Goal: Check status: Check status

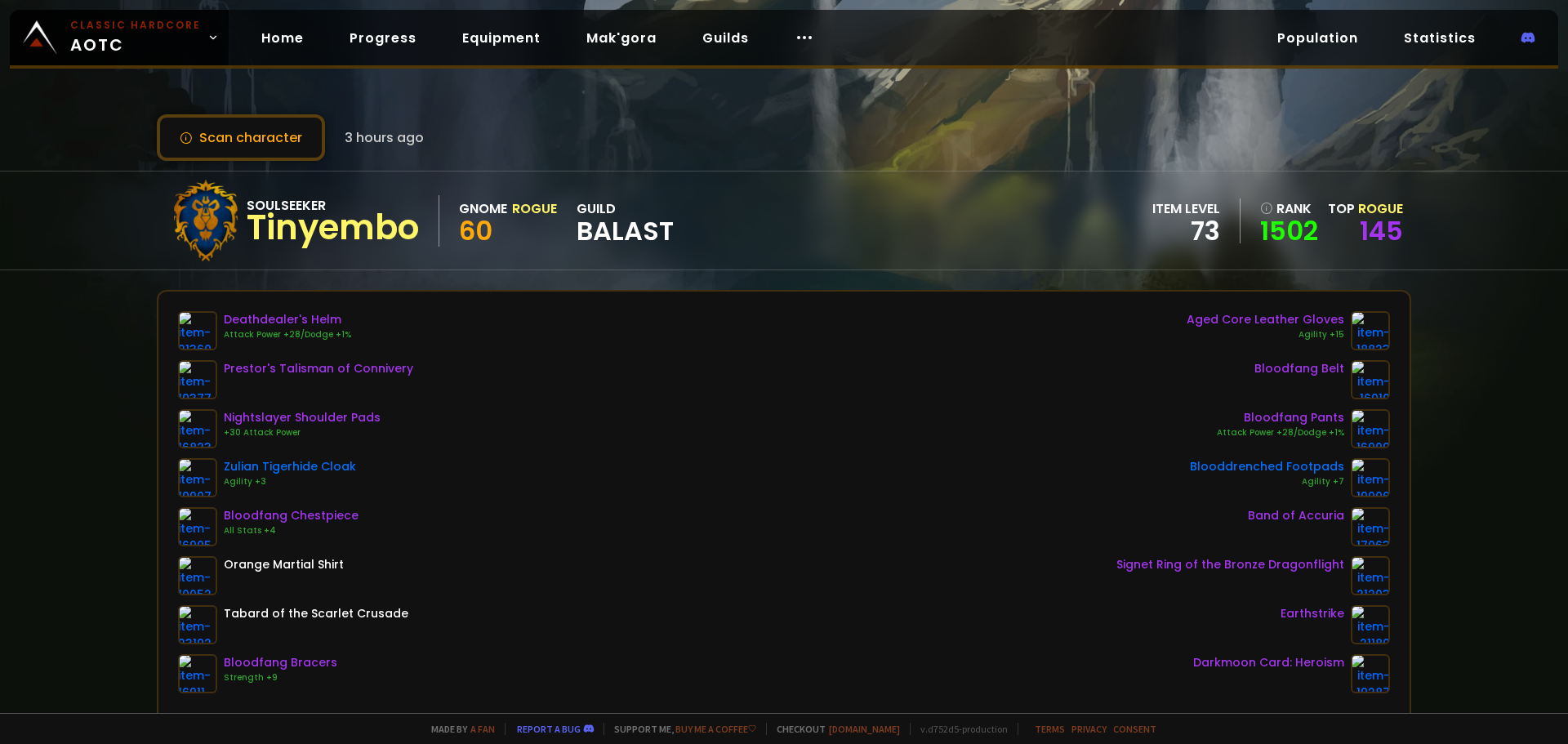
click at [759, 131] on div "Scan character 3 hours ago" at bounding box center [783, 137] width 1254 height 47
click at [795, 33] on icon at bounding box center [805, 37] width 20 height 20
click at [581, 78] on div "Scan character 3 hours ago Soulseeker Tinyembo Gnome Rogue 60 guild BALAST item…" at bounding box center [784, 356] width 1568 height 713
click at [225, 138] on button "Scan character" at bounding box center [241, 137] width 168 height 47
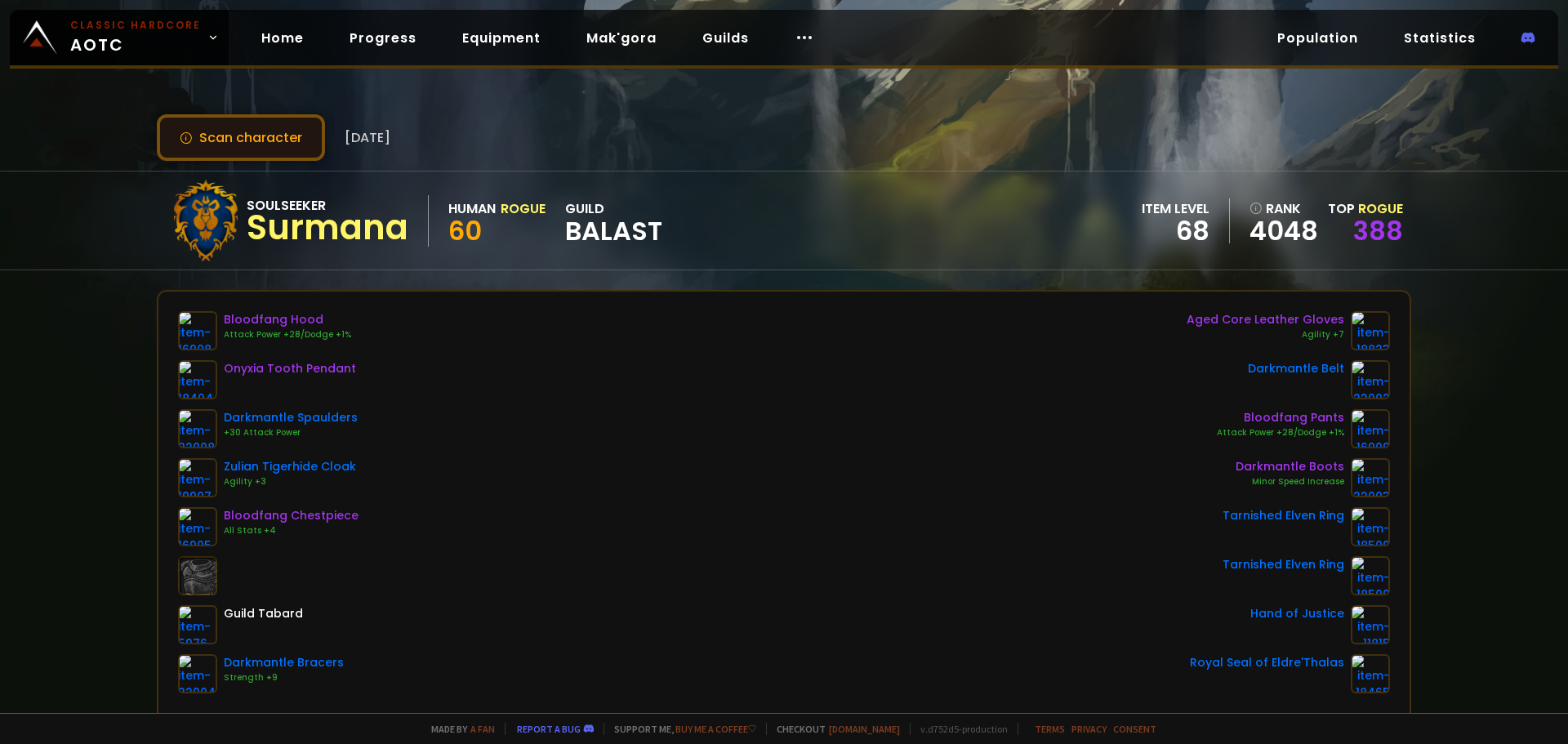
click at [277, 146] on button "Scan character" at bounding box center [241, 137] width 168 height 47
click at [238, 142] on button "Scan character" at bounding box center [241, 137] width 168 height 47
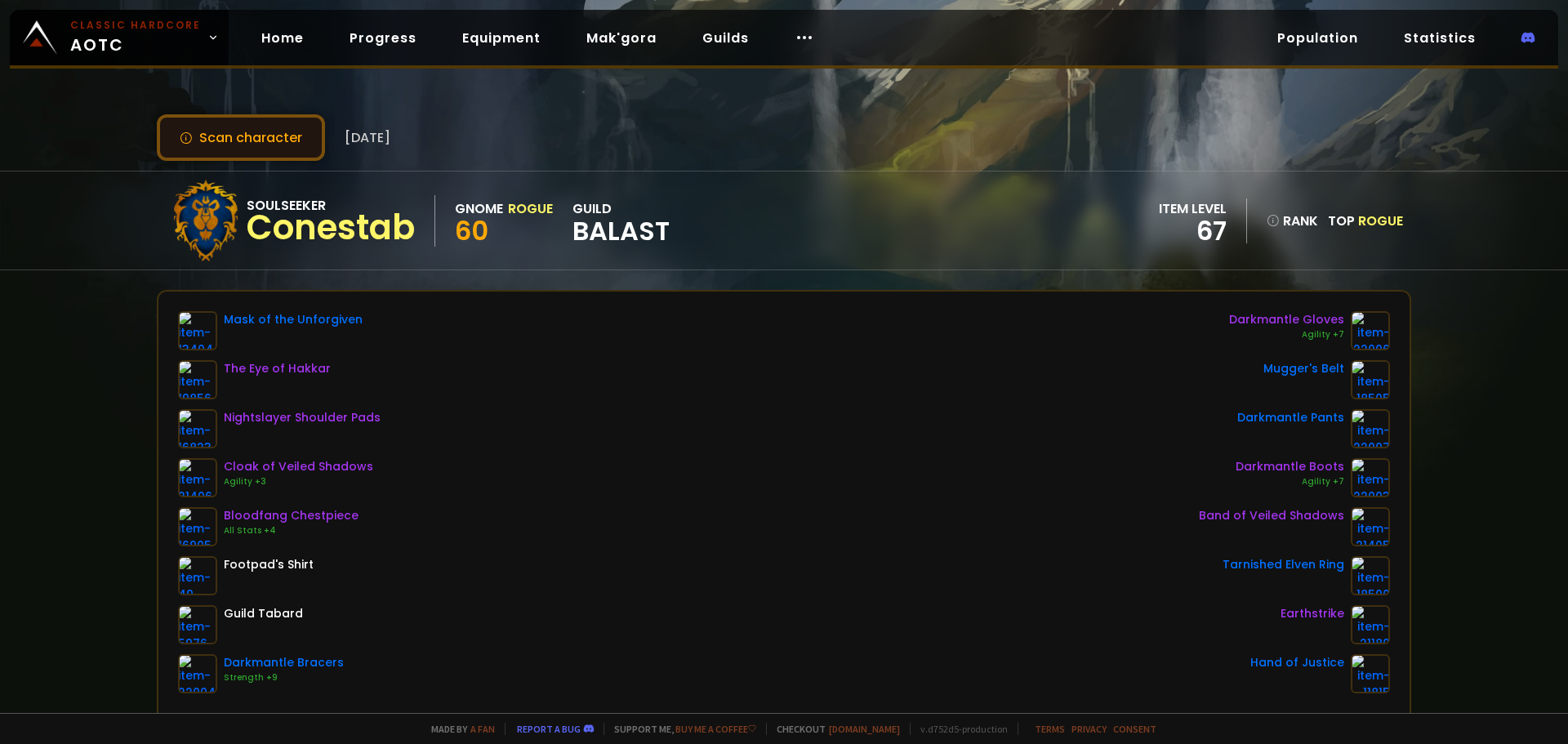
click at [286, 146] on button "Scan character" at bounding box center [241, 137] width 168 height 47
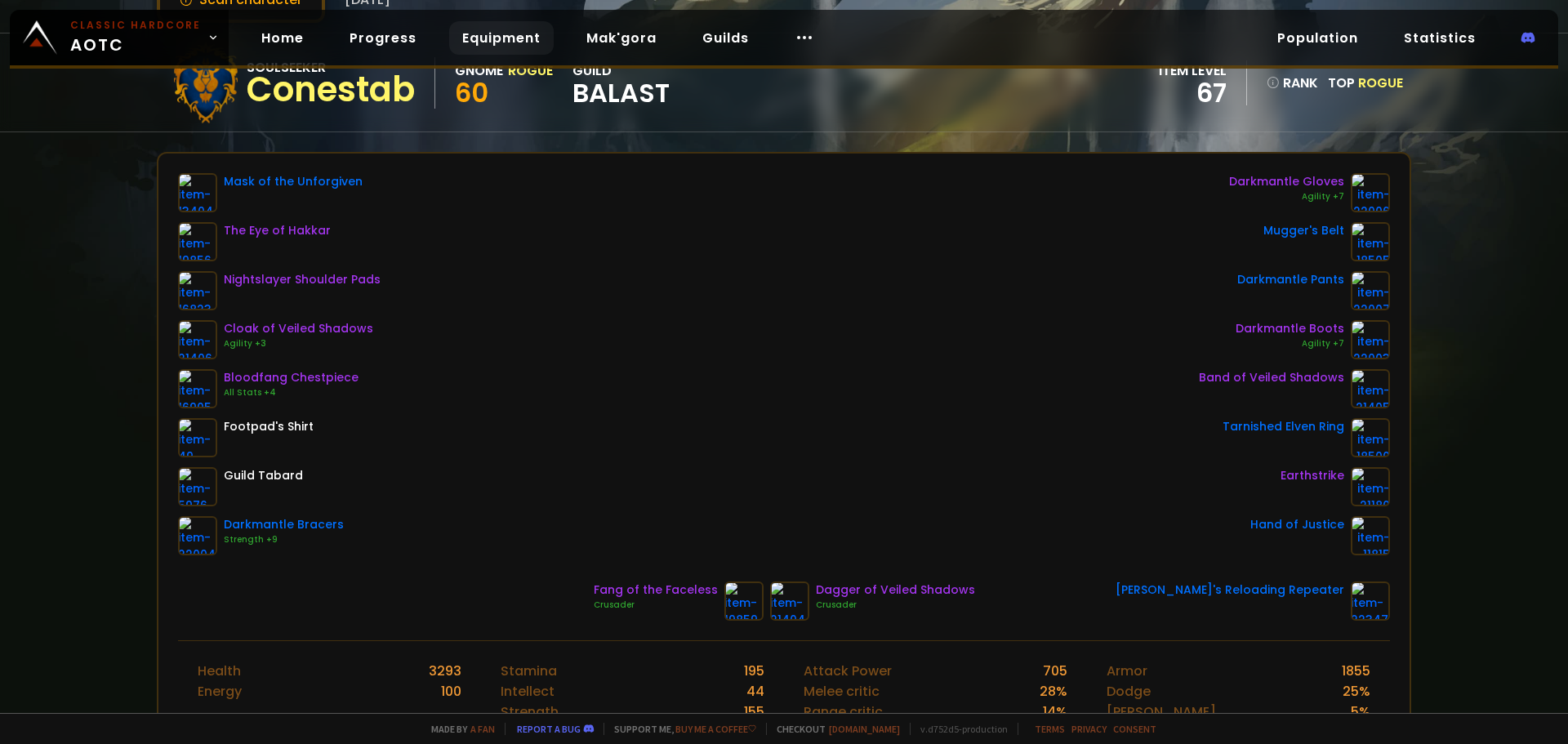
scroll to position [119, 0]
